Goal: Navigation & Orientation: Find specific page/section

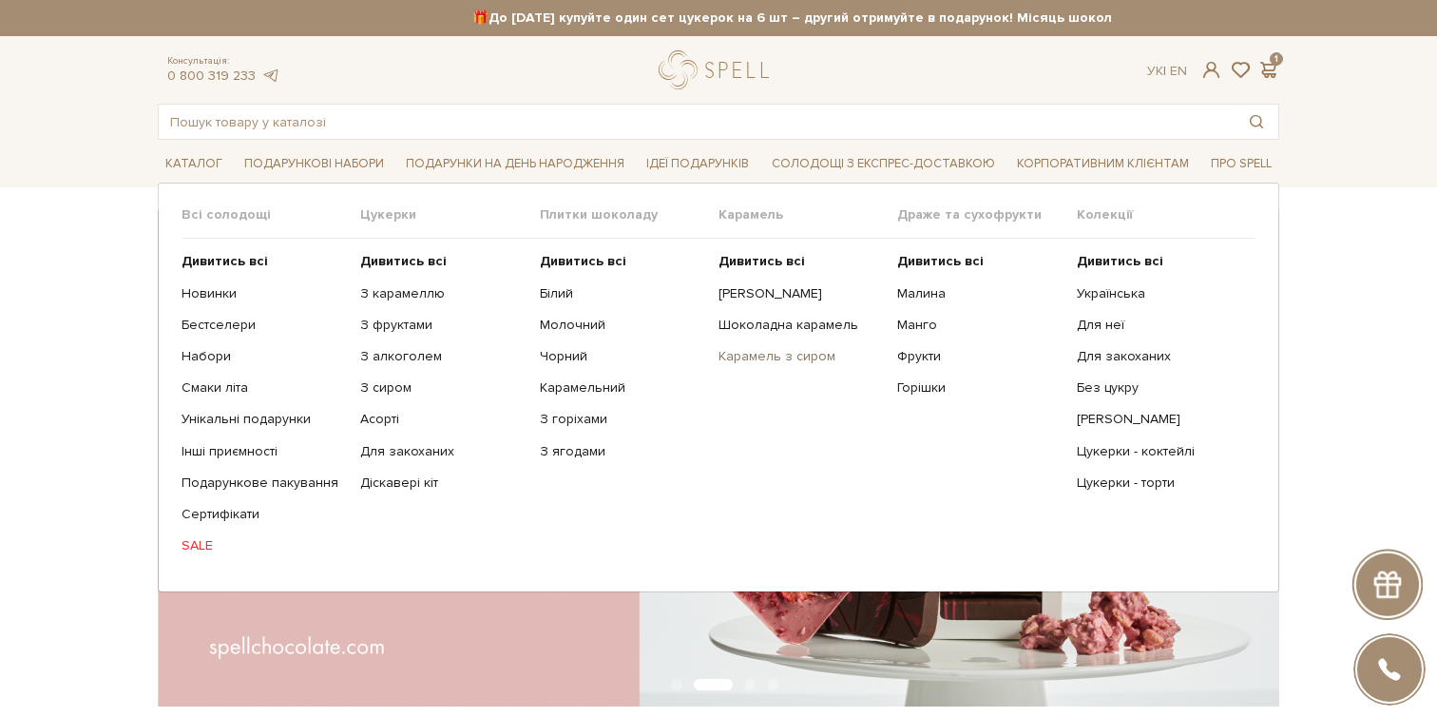
click at [778, 355] on link "Карамель з сиром" at bounding box center [801, 356] width 164 height 17
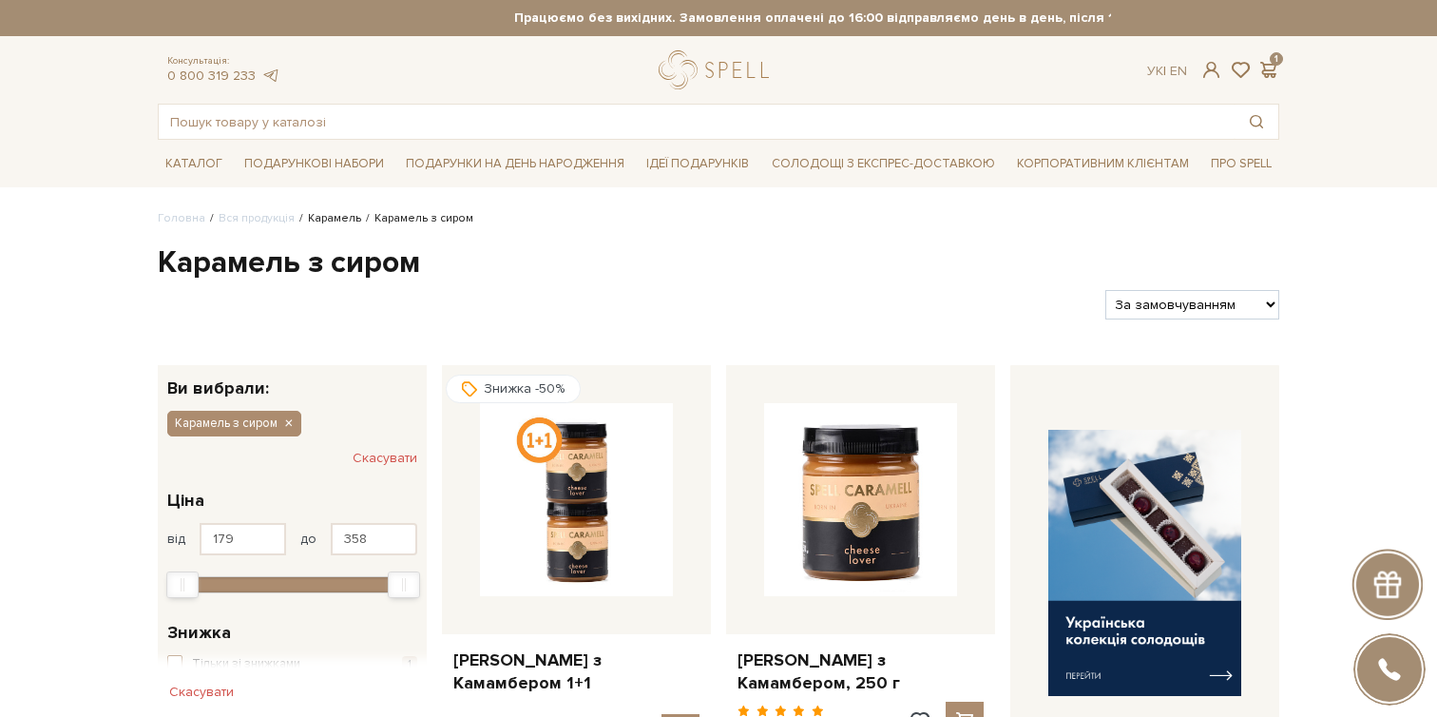
click at [338, 219] on link "Карамель" at bounding box center [334, 218] width 53 height 14
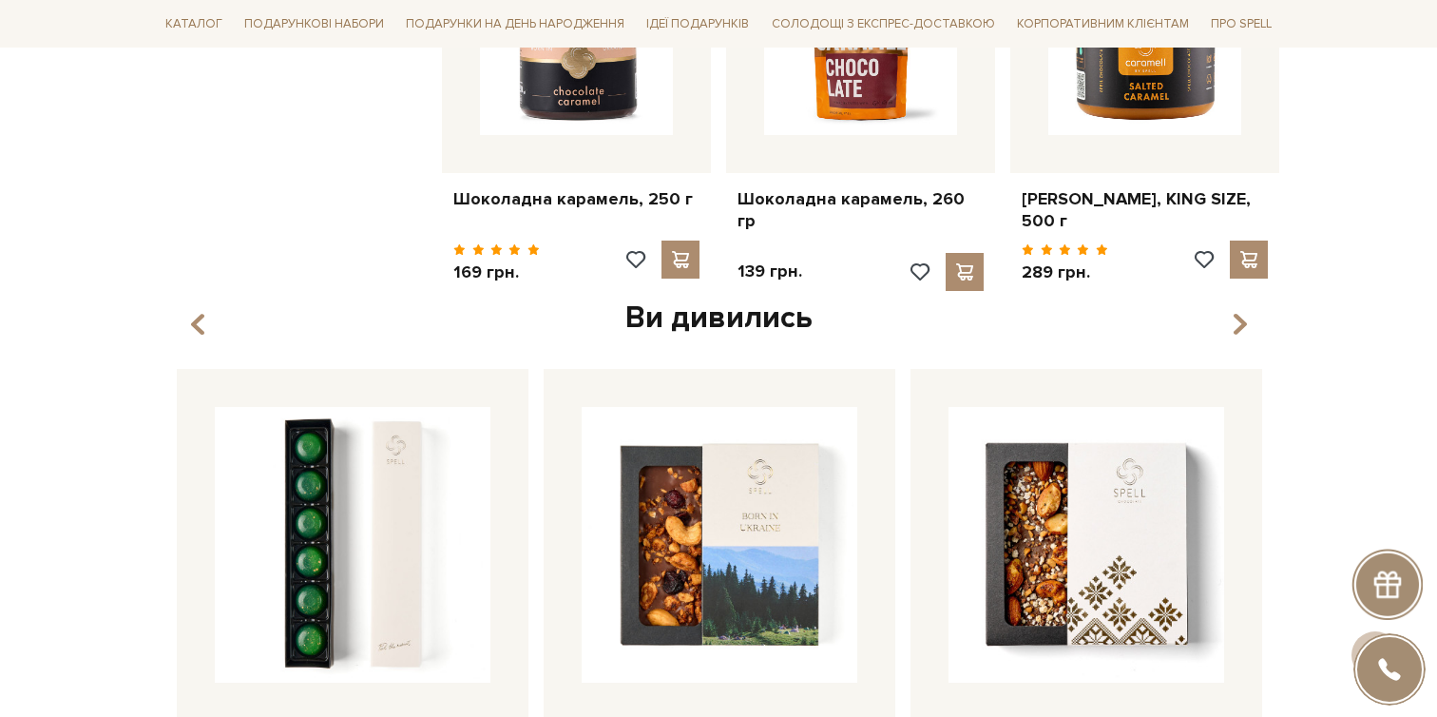
scroll to position [1641, 0]
